Goal: Information Seeking & Learning: Learn about a topic

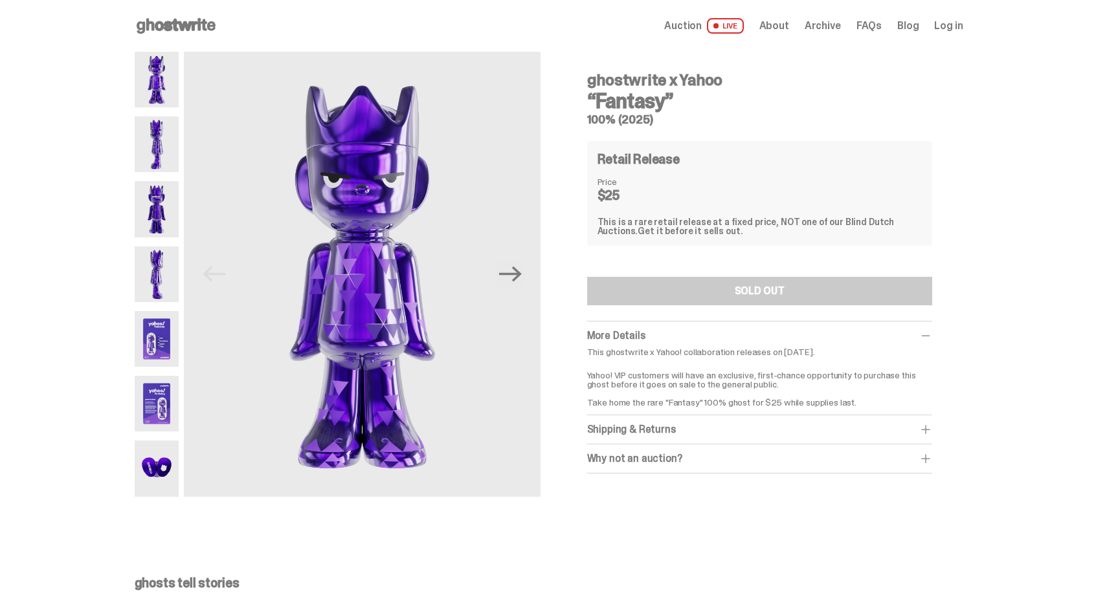
click at [153, 133] on img at bounding box center [157, 144] width 45 height 56
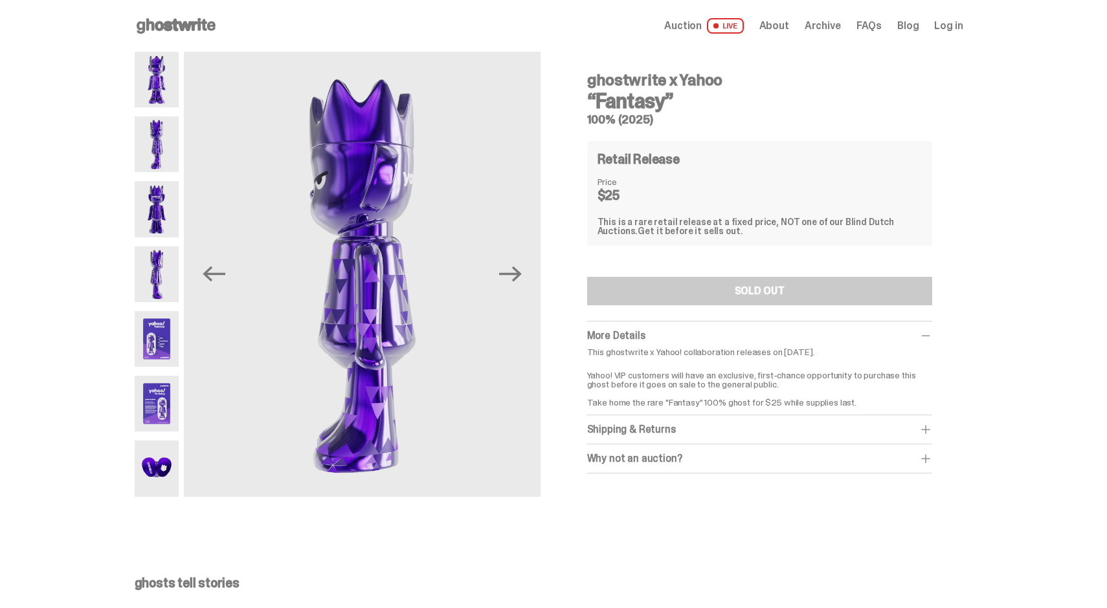
click at [158, 198] on img at bounding box center [157, 209] width 45 height 56
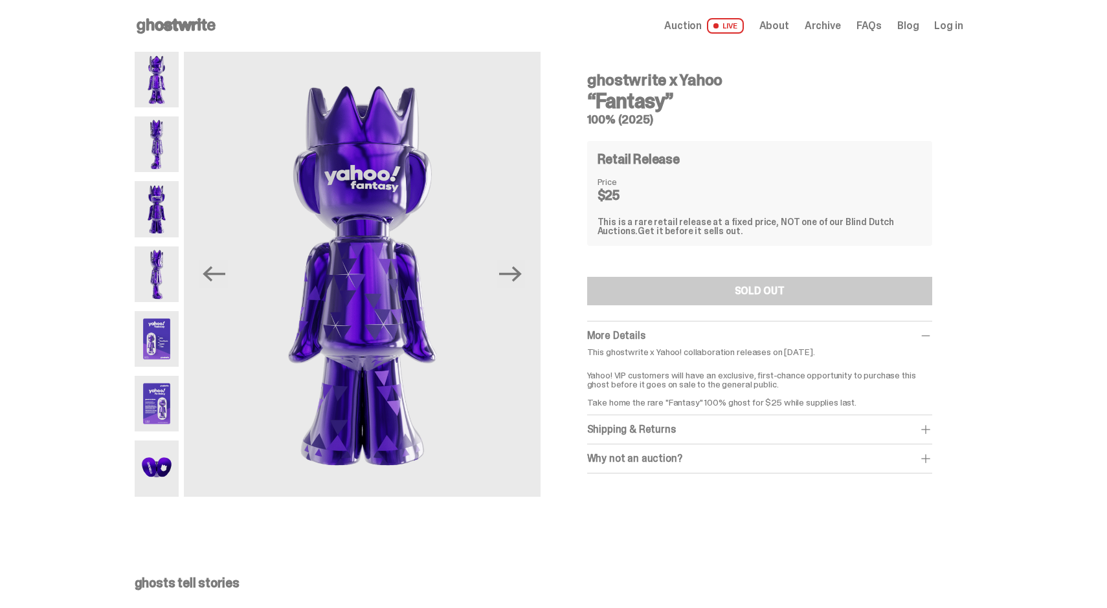
click at [166, 266] on img at bounding box center [157, 275] width 45 height 56
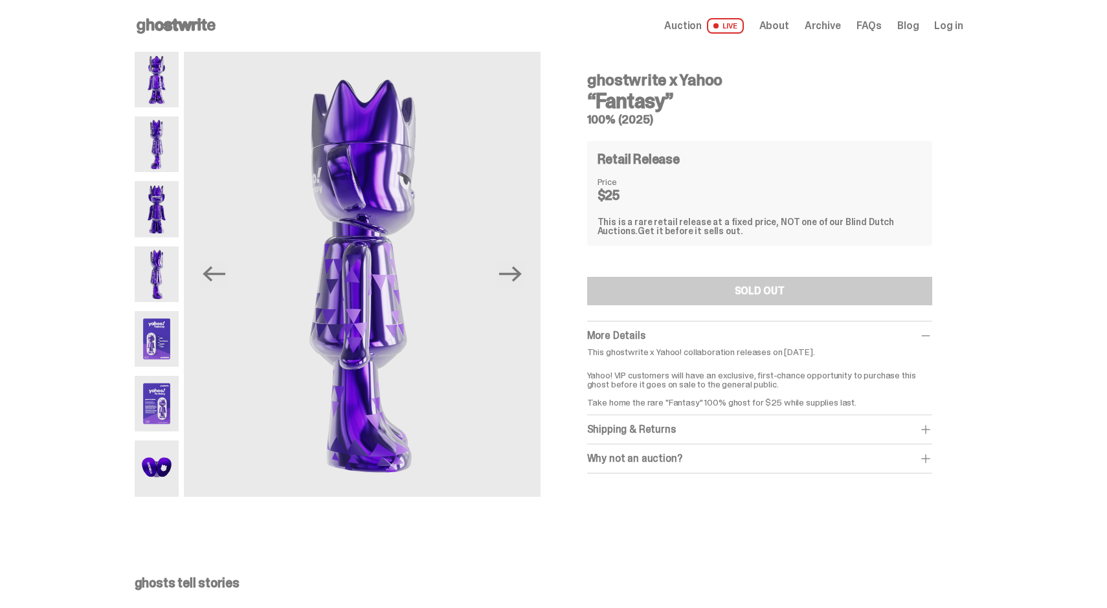
click at [162, 321] on img at bounding box center [157, 339] width 45 height 56
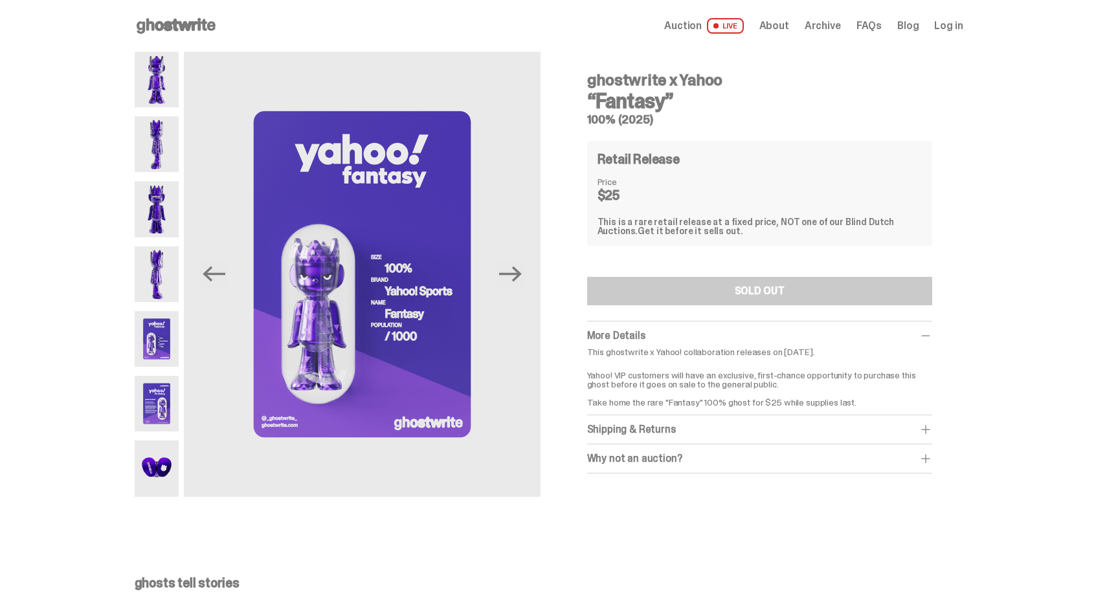
click at [169, 405] on img at bounding box center [157, 404] width 45 height 56
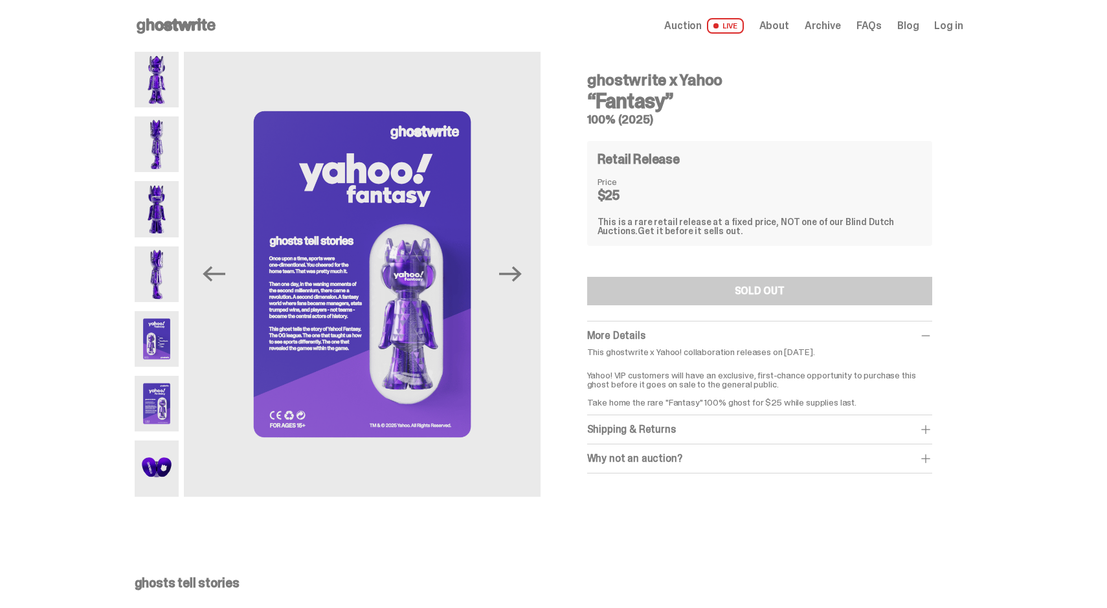
click at [169, 337] on img at bounding box center [157, 339] width 45 height 56
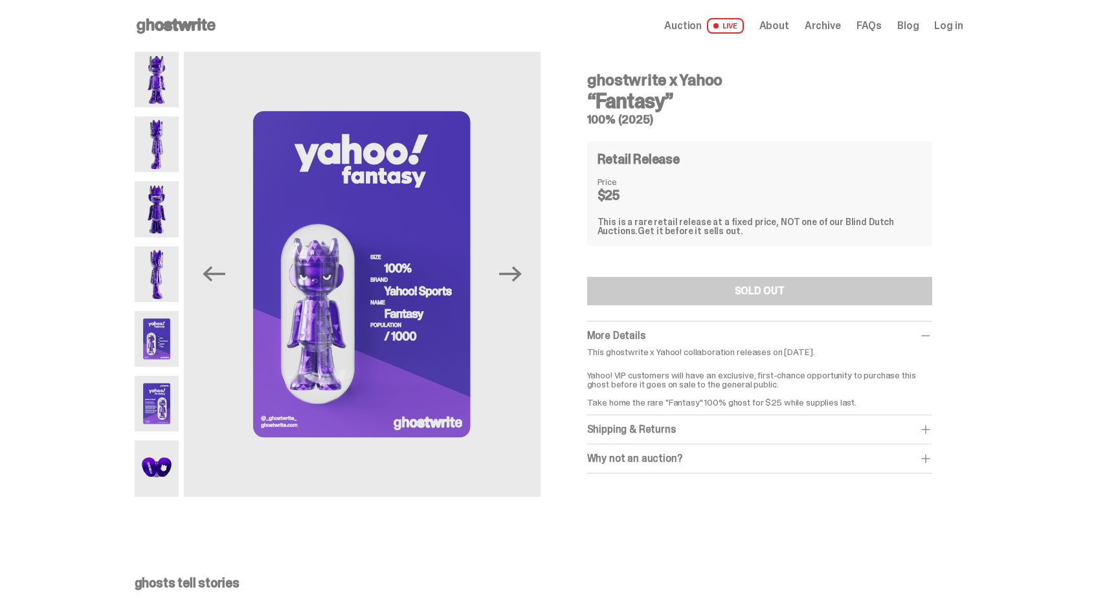
click at [165, 393] on img at bounding box center [157, 404] width 45 height 56
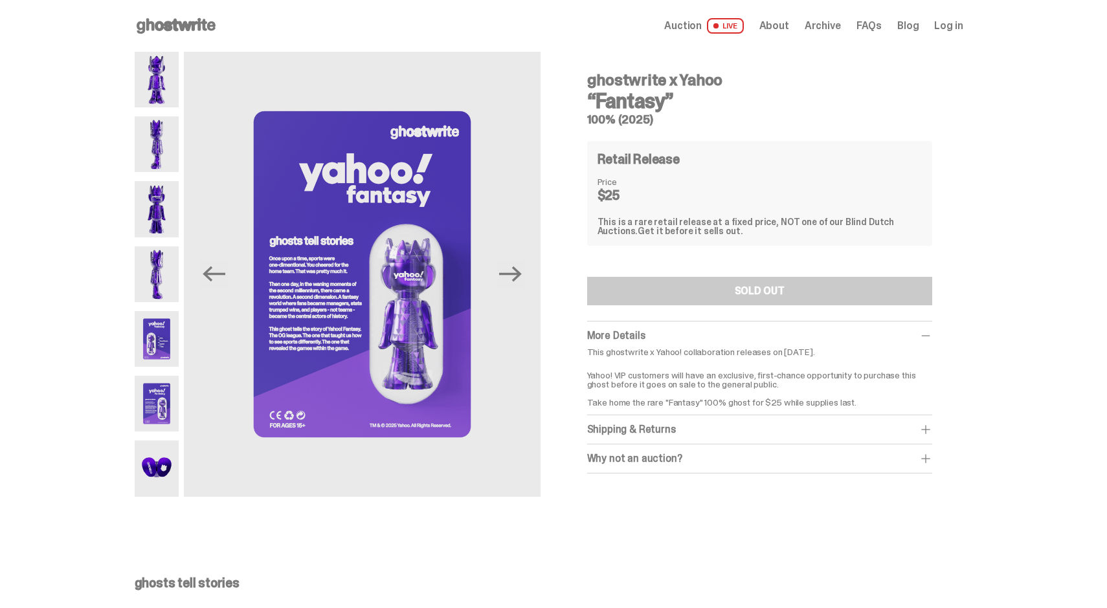
click at [163, 460] on img at bounding box center [157, 469] width 45 height 56
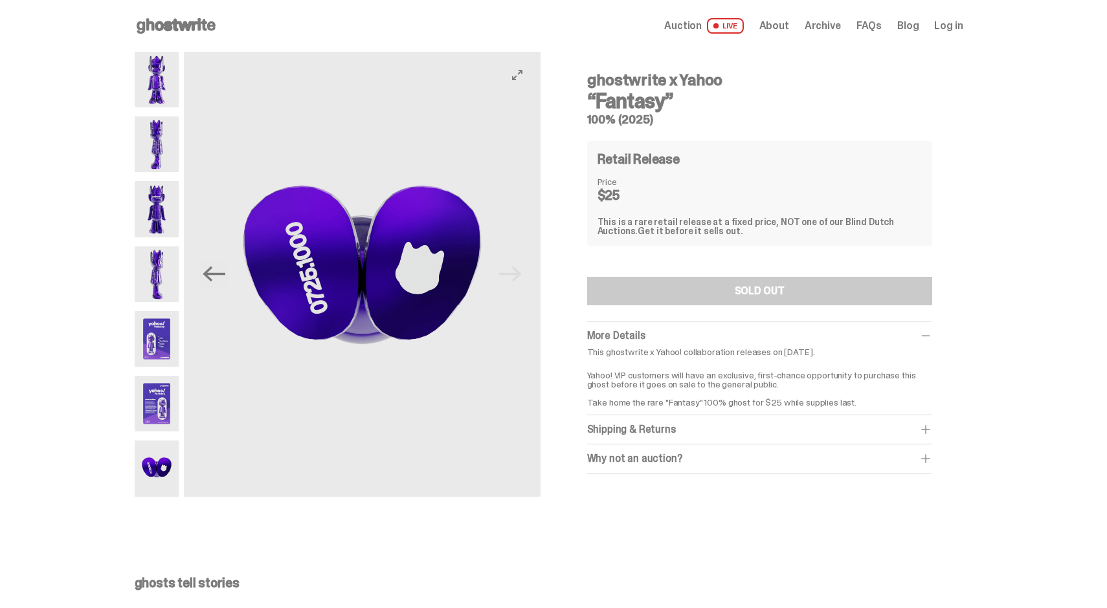
click at [529, 276] on img at bounding box center [362, 274] width 356 height 445
click at [160, 27] on use at bounding box center [176, 26] width 79 height 16
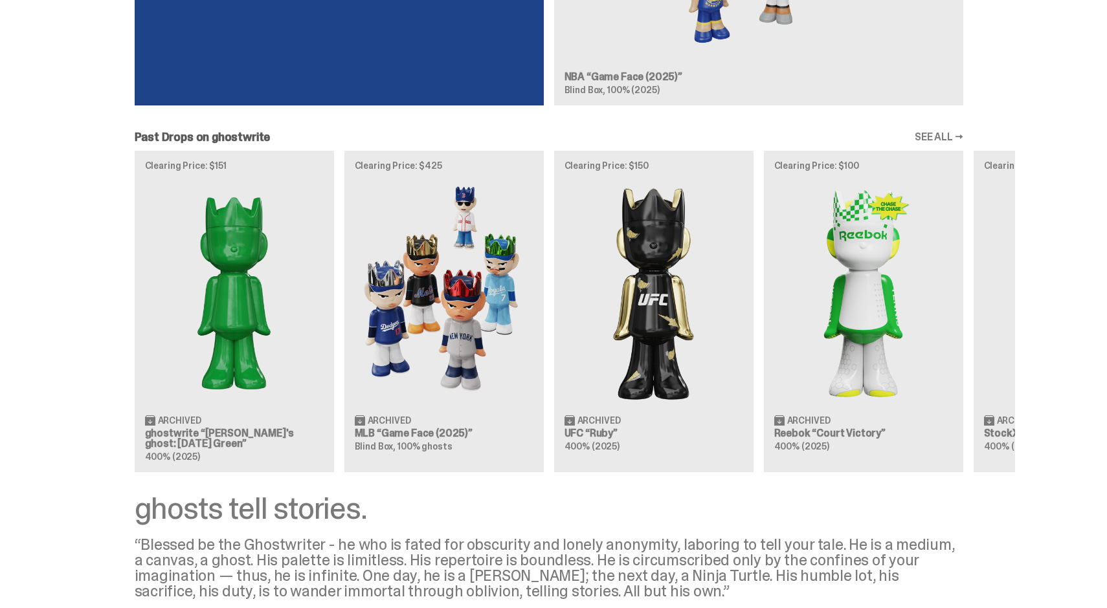
scroll to position [1514, 0]
